Goal: Information Seeking & Learning: Learn about a topic

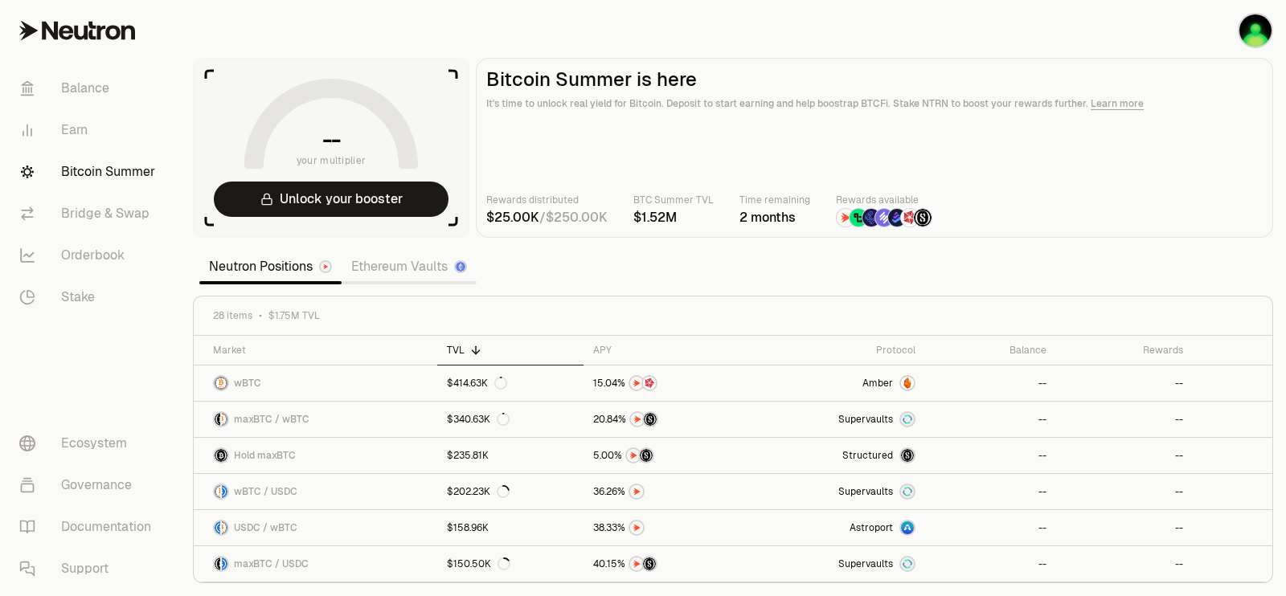
click at [261, 307] on div "28 items $1.75M TVL" at bounding box center [733, 316] width 1078 height 39
click at [458, 350] on div "TVL" at bounding box center [510, 350] width 127 height 13
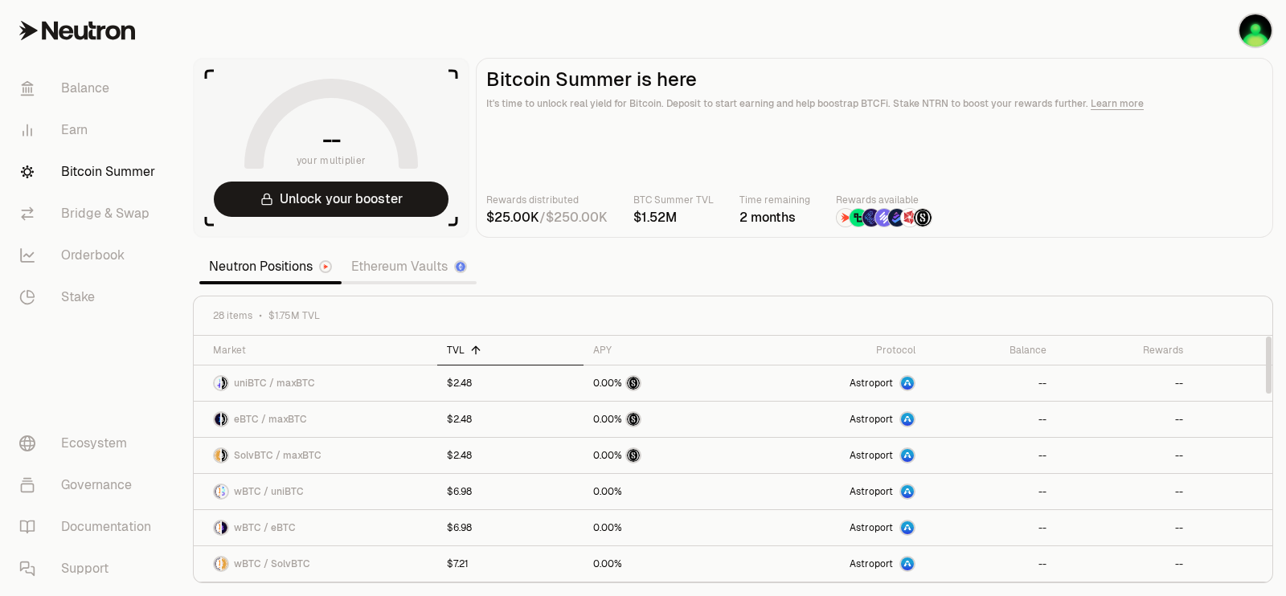
click at [462, 352] on div "TVL" at bounding box center [510, 350] width 127 height 13
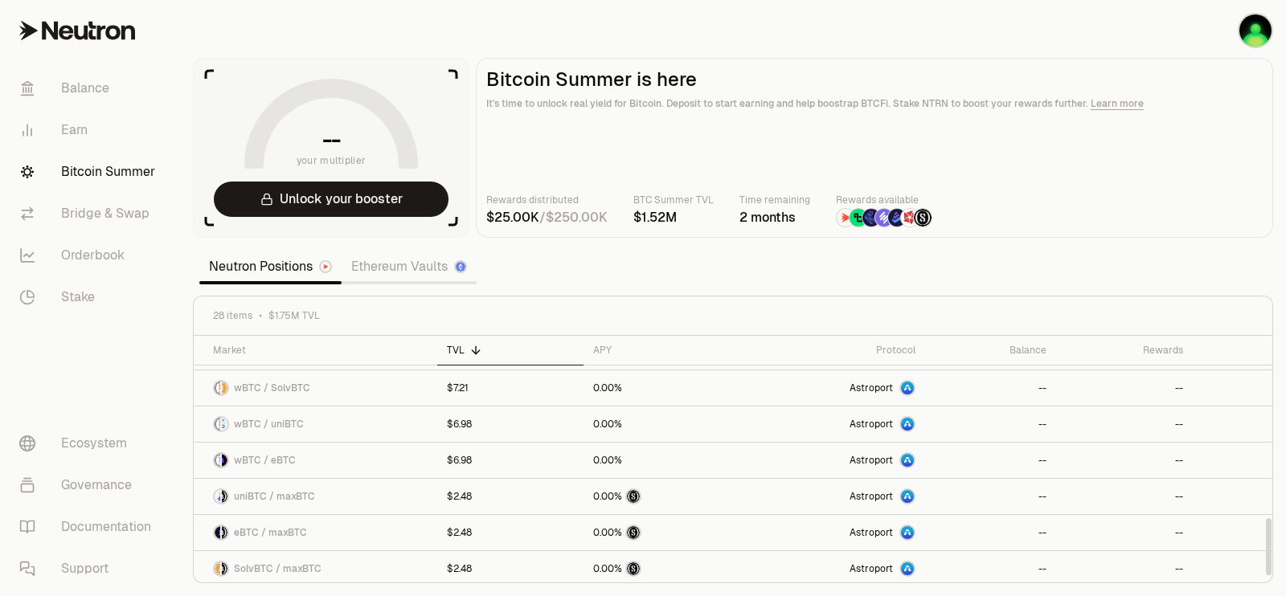
click at [384, 273] on link "Ethereum Vaults" at bounding box center [409, 267] width 135 height 32
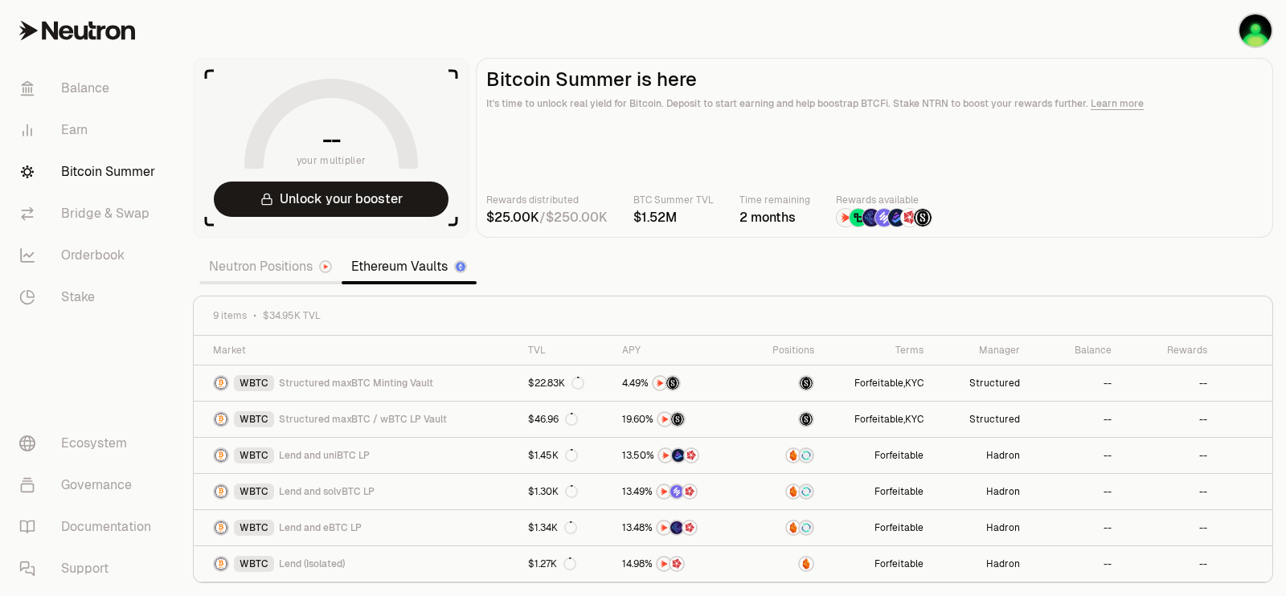
click at [313, 269] on link "Neutron Positions" at bounding box center [270, 267] width 142 height 32
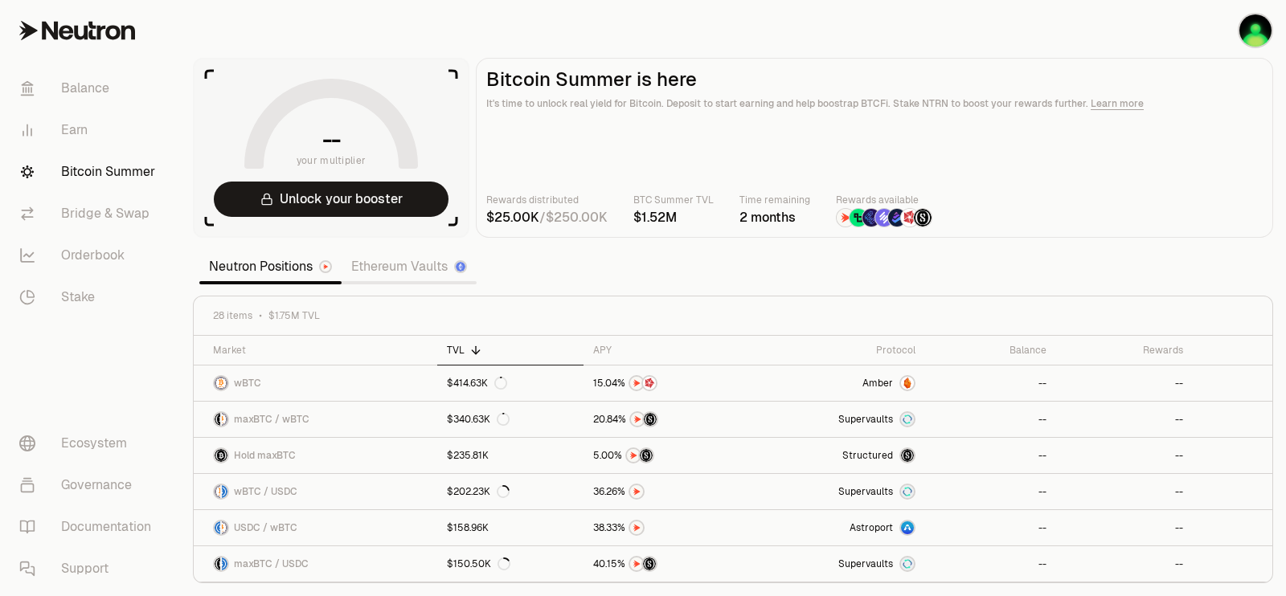
click at [374, 266] on link "Ethereum Vaults" at bounding box center [409, 267] width 135 height 32
